Goal: Check status: Check status

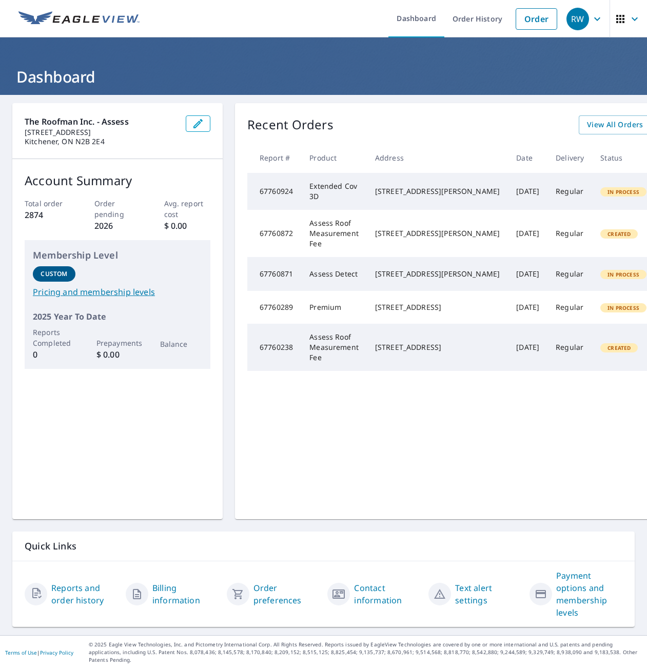
click at [579, 464] on div "Recent Orders View All Orders Start New Order Report # Product Address Date Del…" at bounding box center [491, 311] width 513 height 416
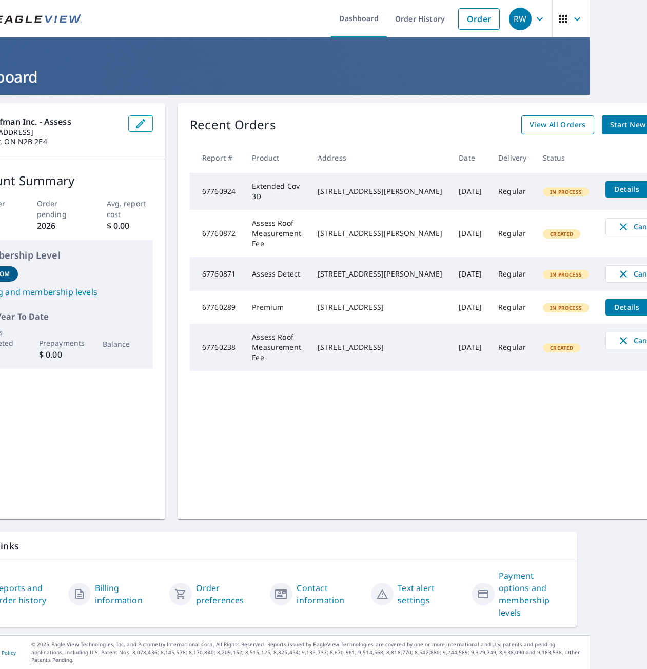
click at [530, 126] on span "View All Orders" at bounding box center [558, 125] width 56 height 13
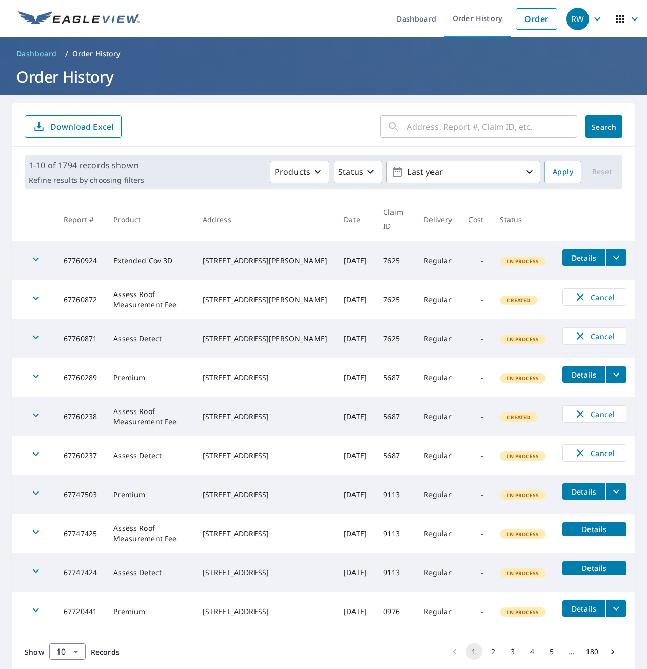
drag, startPoint x: 476, startPoint y: 127, endPoint x: 482, endPoint y: 125, distance: 6.3
click at [476, 127] on input "text" at bounding box center [492, 126] width 170 height 29
type input "2 paddock courth"
click button "Search" at bounding box center [603, 126] width 37 height 23
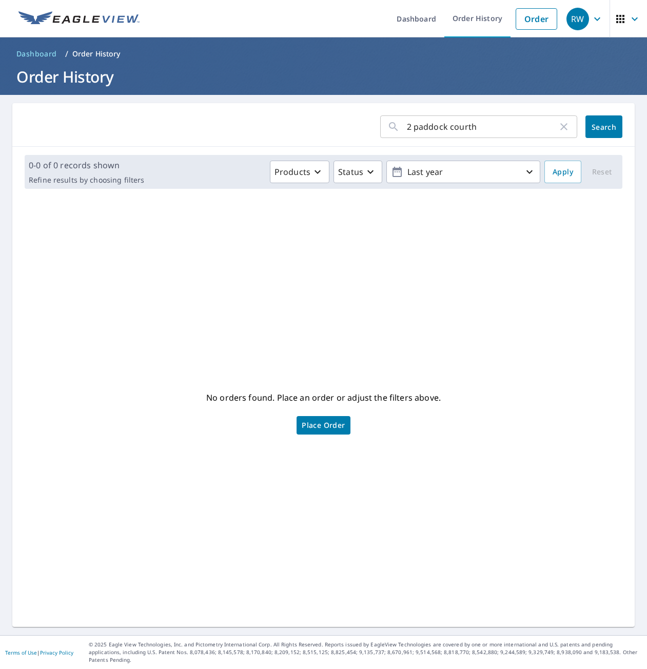
click at [504, 129] on input "2 paddock courth" at bounding box center [482, 126] width 151 height 29
type input "2 paddock court"
click at [608, 120] on button "Search" at bounding box center [603, 126] width 37 height 23
